Goal: Navigation & Orientation: Find specific page/section

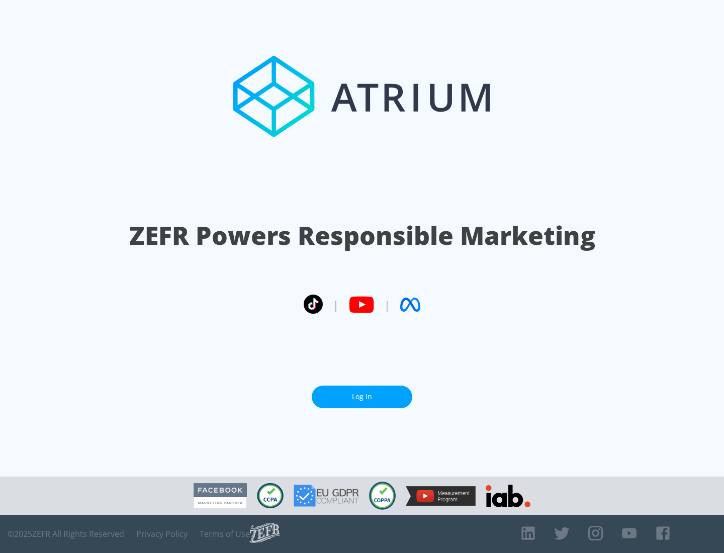
click at [362, 397] on link "Log In" at bounding box center [362, 397] width 101 height 23
